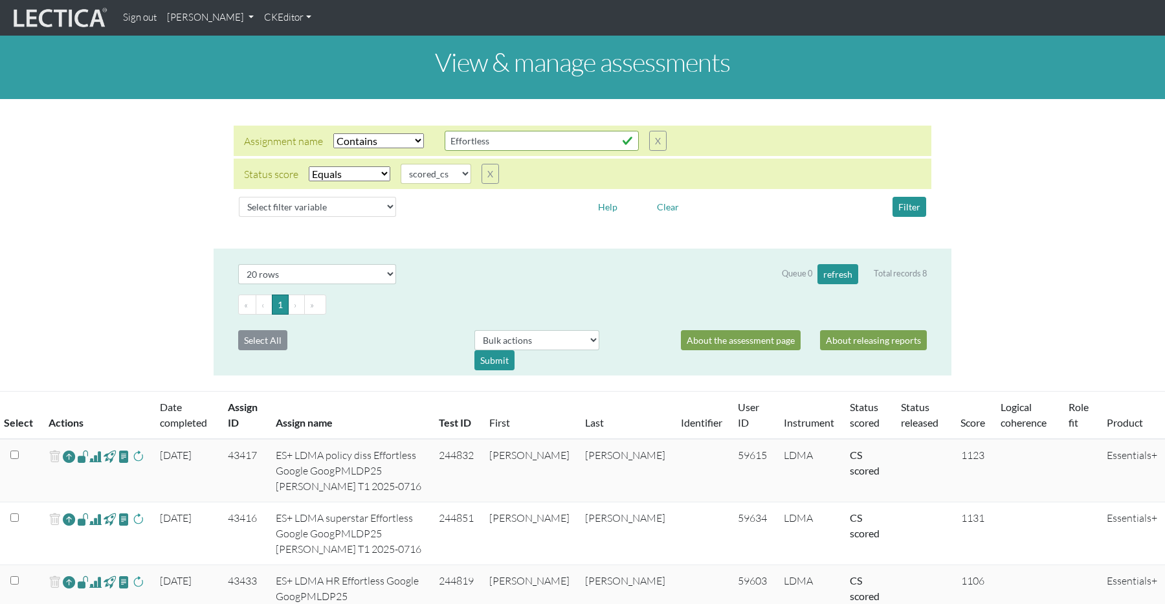
select select "icontains"
select select "scored_cs"
select select "20"
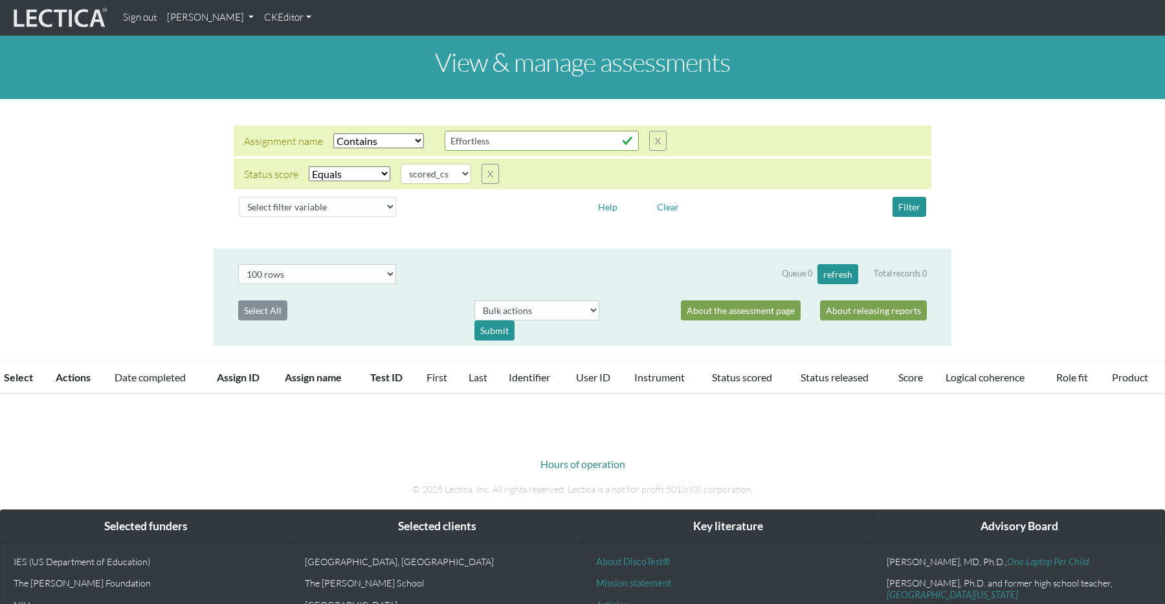
select select "icontains"
select select "scored_cs"
select select "100"
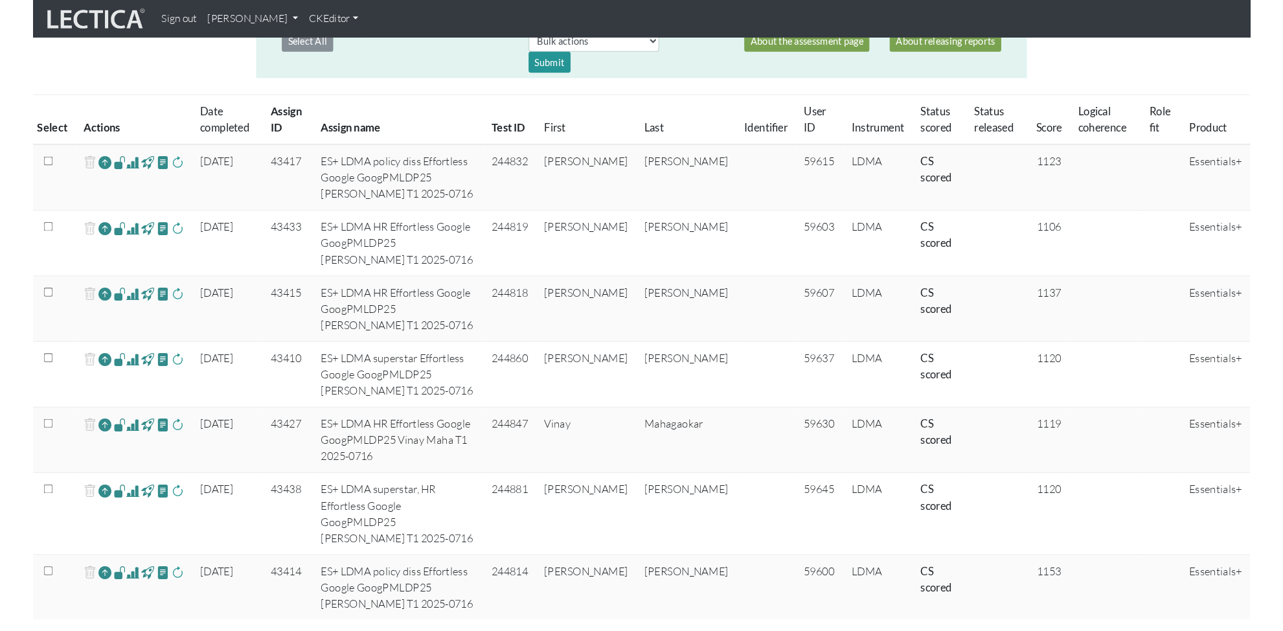
scroll to position [307, 0]
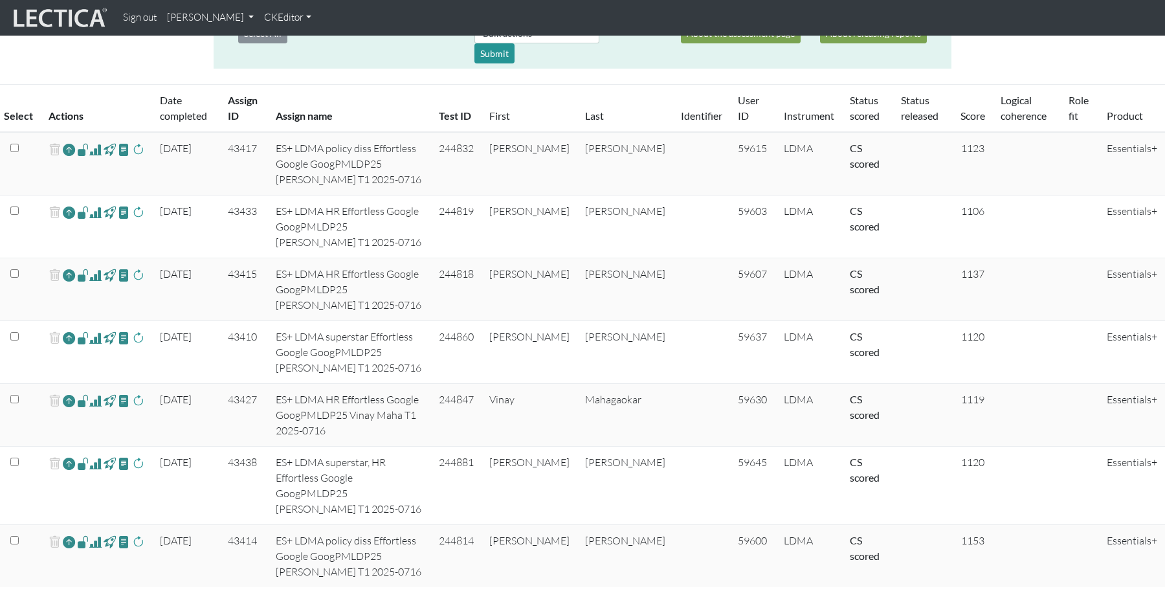
click at [96, 152] on span at bounding box center [95, 150] width 12 height 16
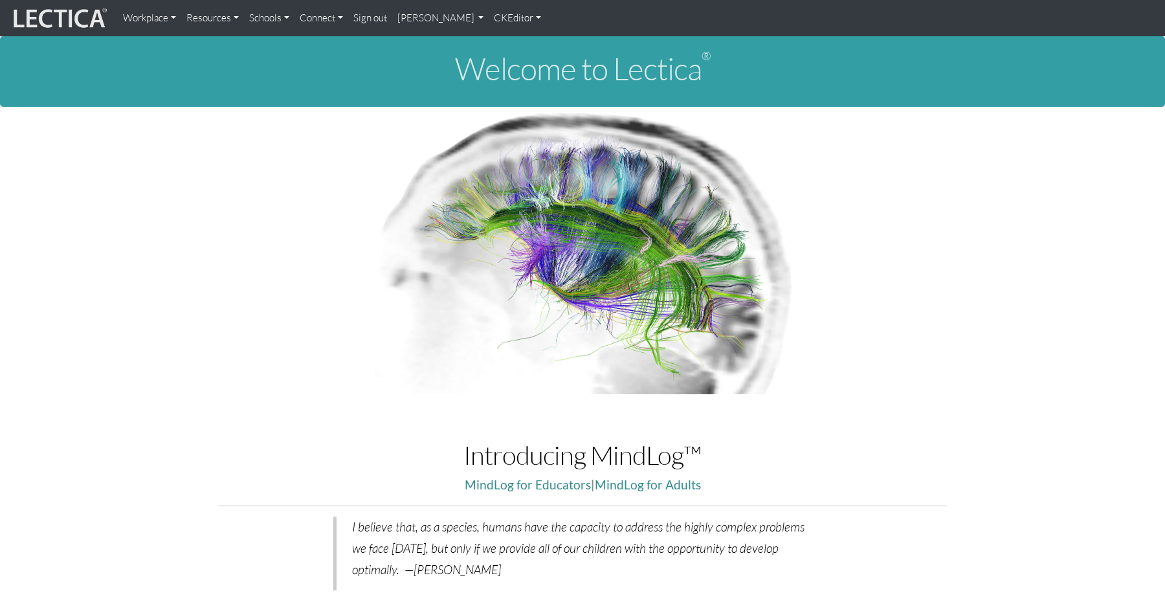
click at [428, 21] on link "[PERSON_NAME]" at bounding box center [440, 18] width 97 height 26
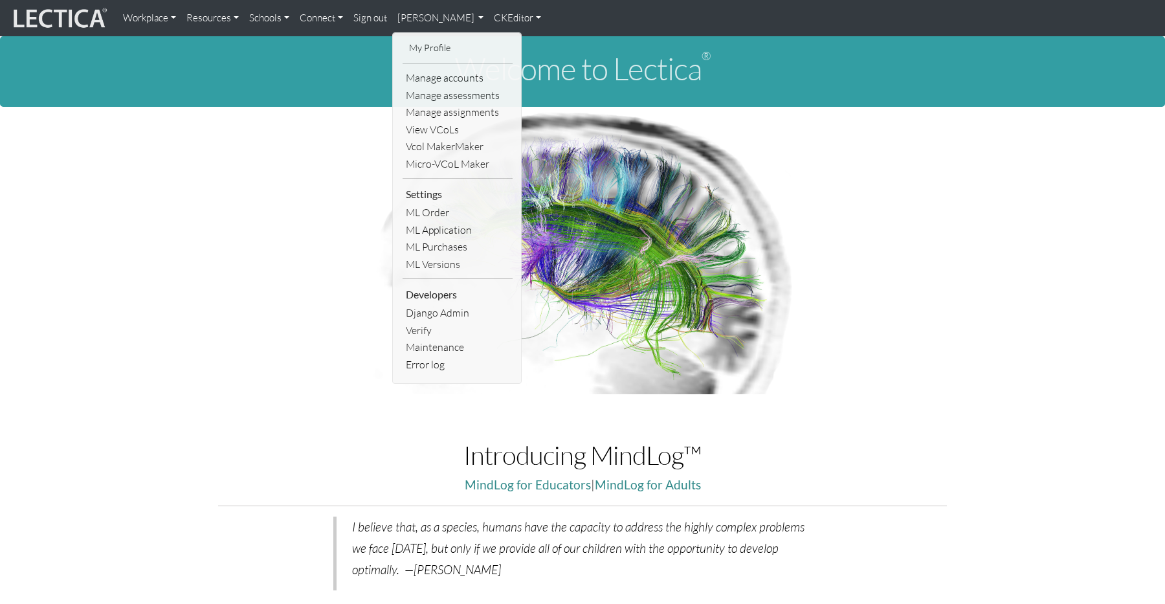
click at [451, 92] on link "Manage assessments" at bounding box center [458, 95] width 110 height 17
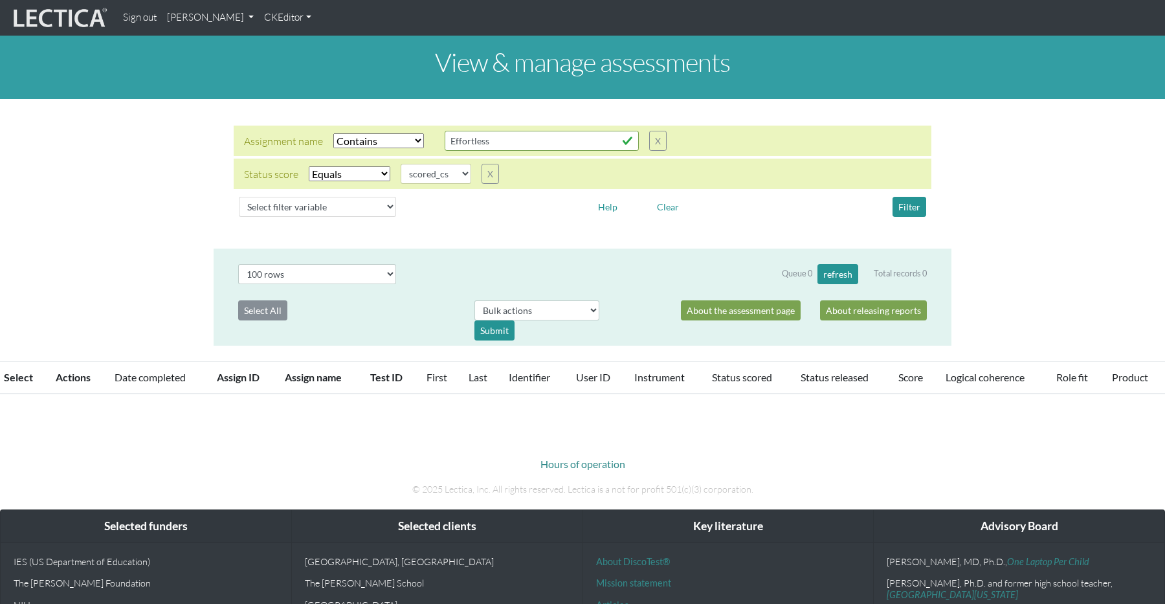
select select "icontains"
select select "scored_cs"
select select "100"
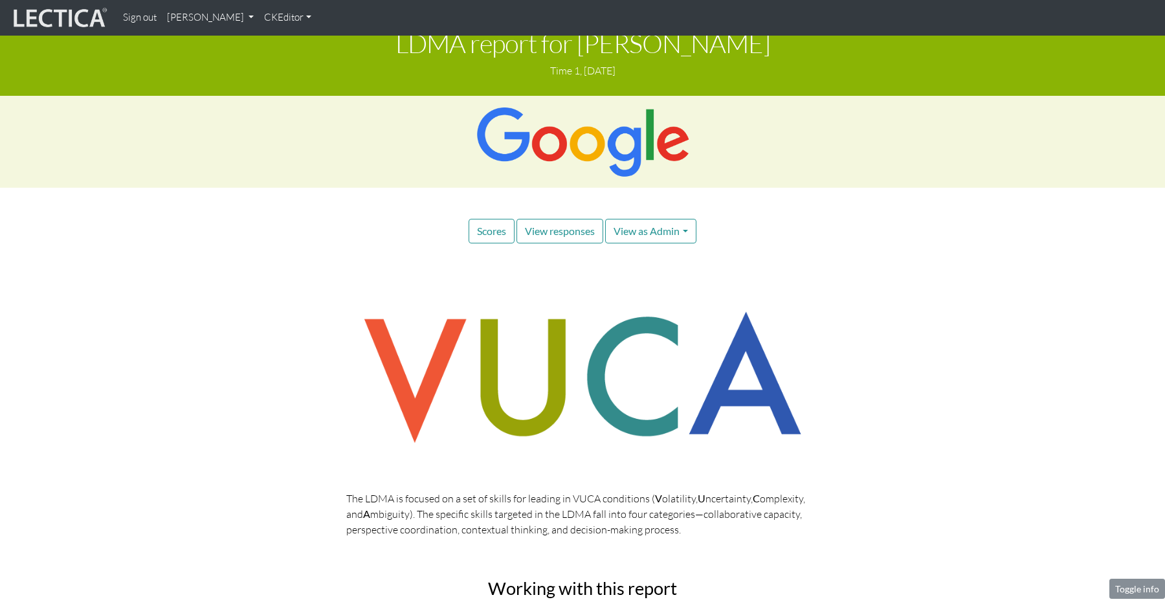
scroll to position [20, 0]
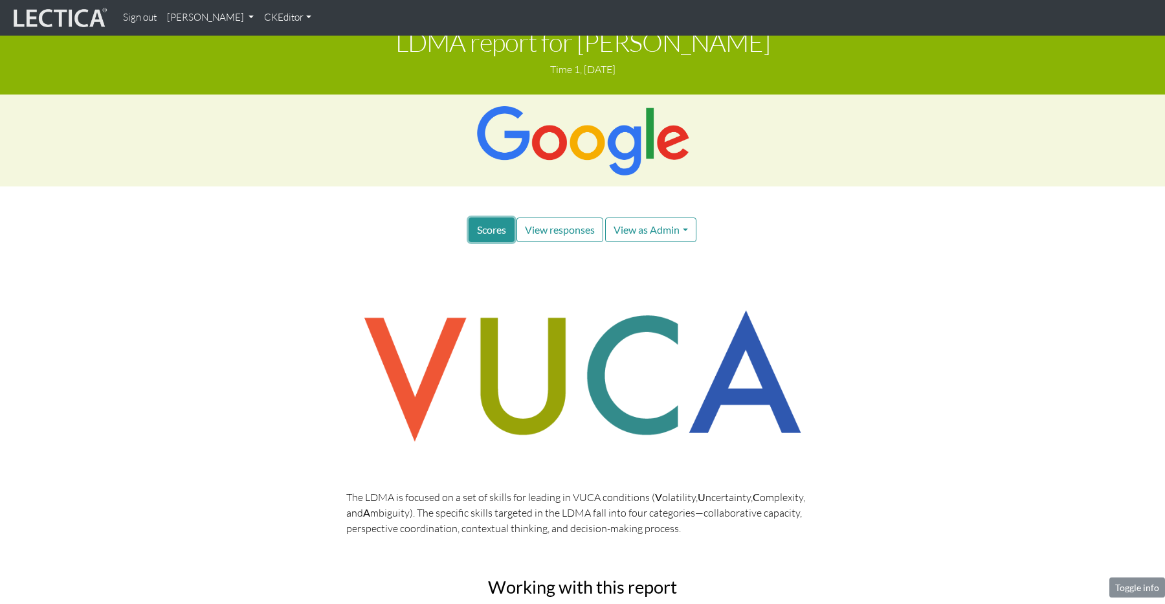
click at [501, 229] on span "Scores" at bounding box center [491, 229] width 29 height 12
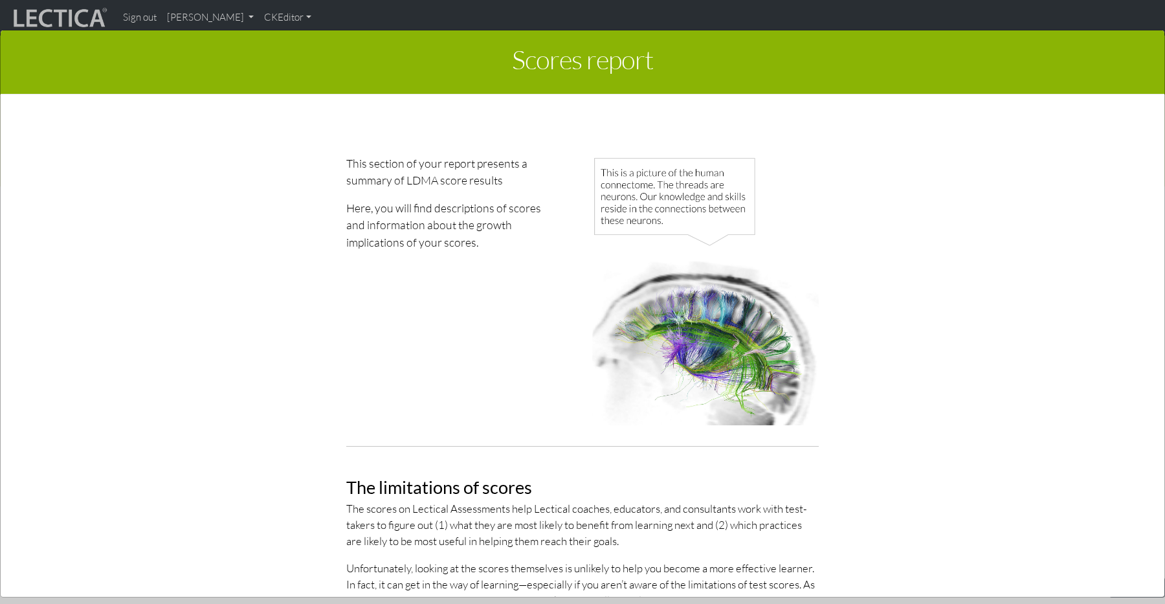
scroll to position [0, 0]
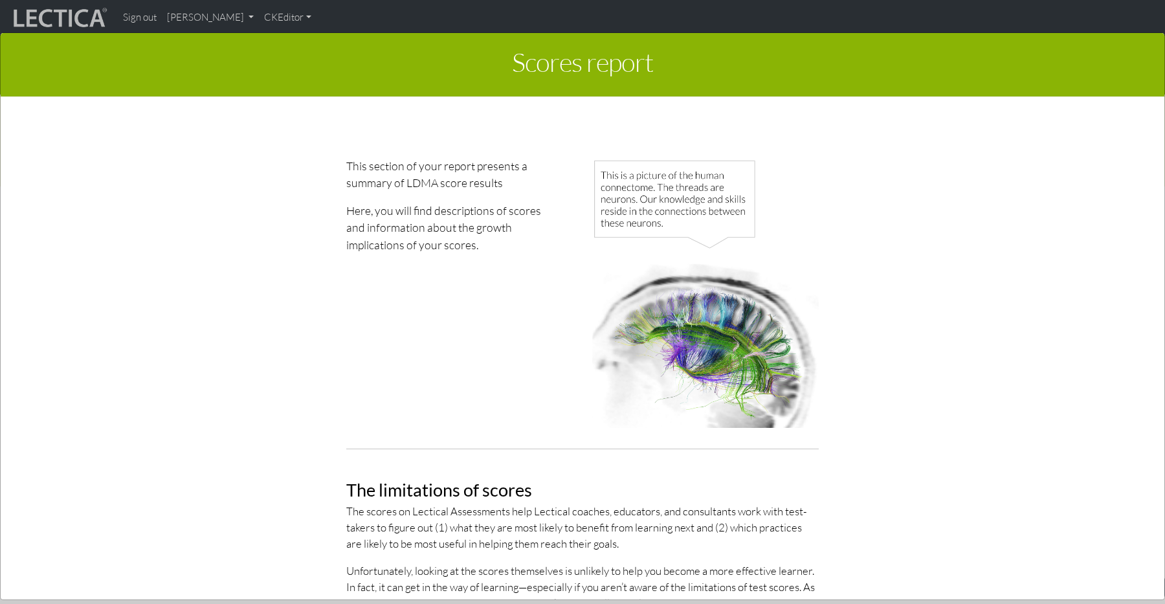
click at [893, 281] on div "This section of your report presents a summary of LDMA score results Here, you …" at bounding box center [583, 427] width 738 height 540
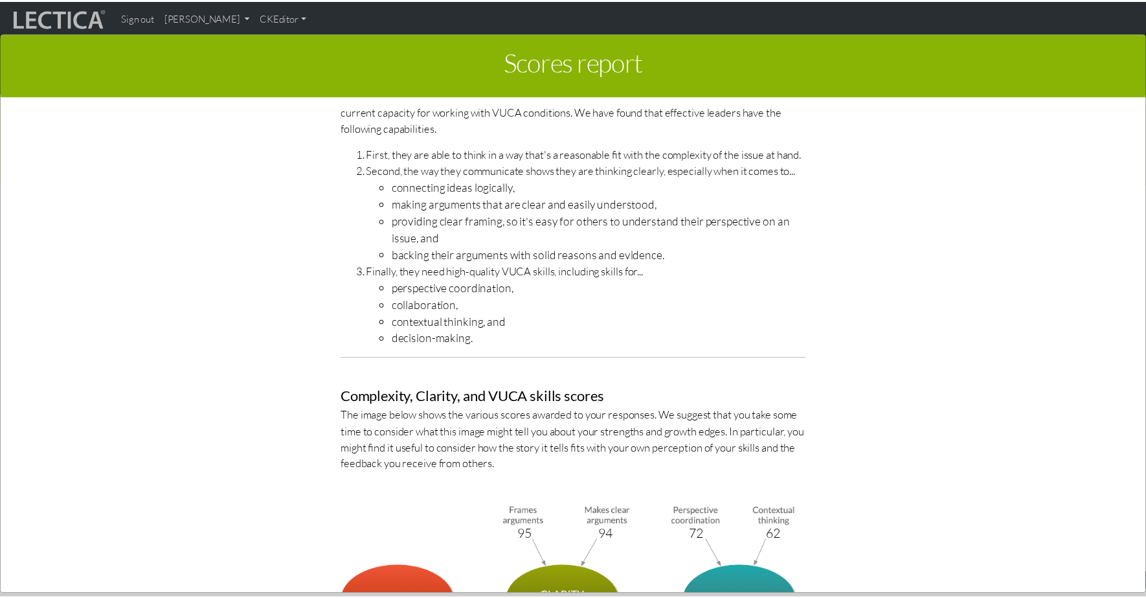
scroll to position [4279, 0]
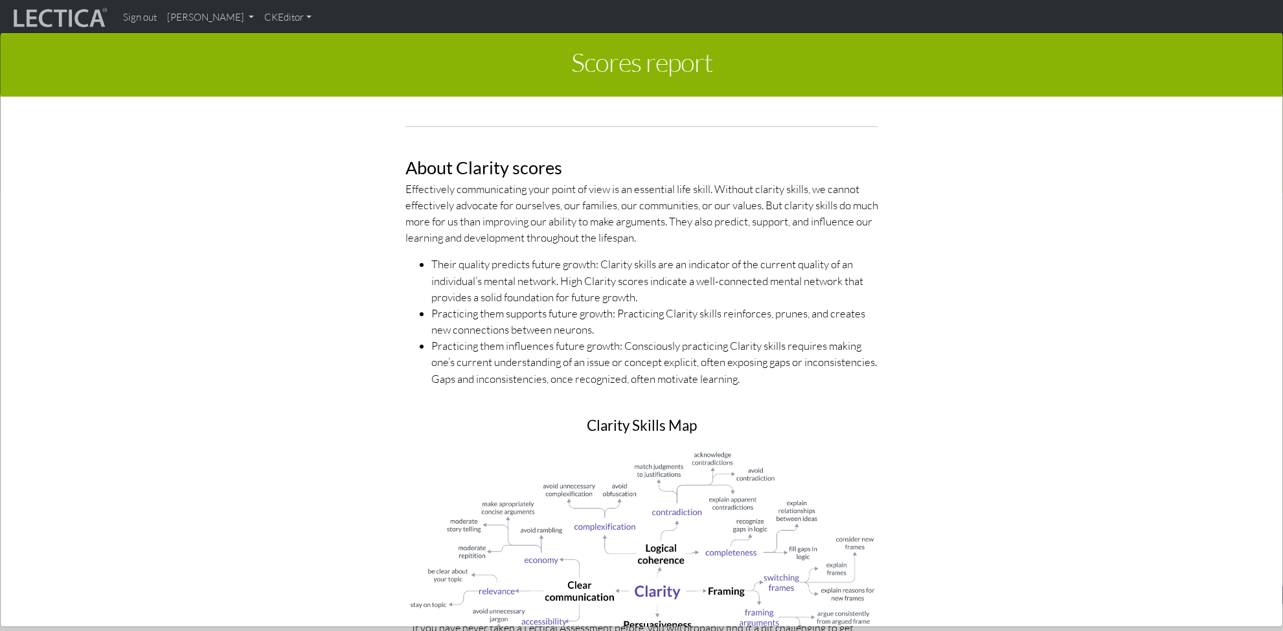
scroll to position [0, 0]
